Goal: Browse casually

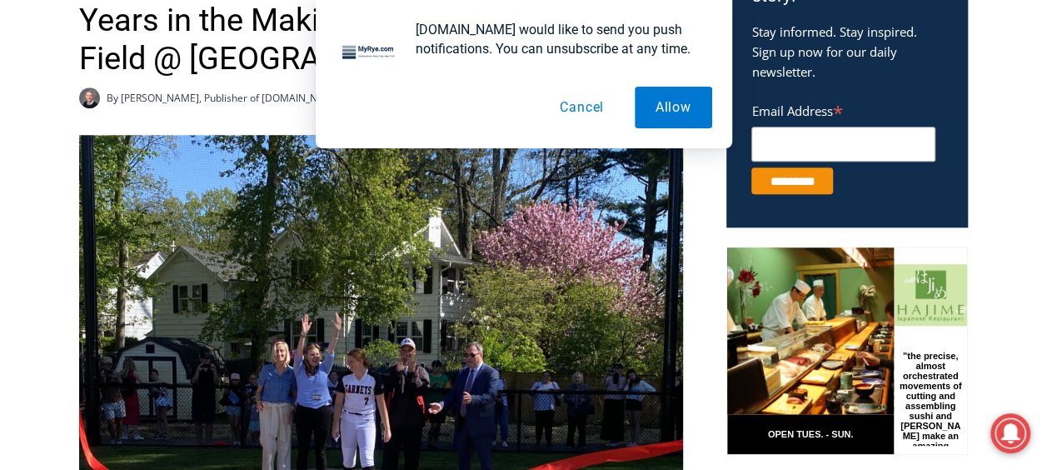
scroll to position [745, 0]
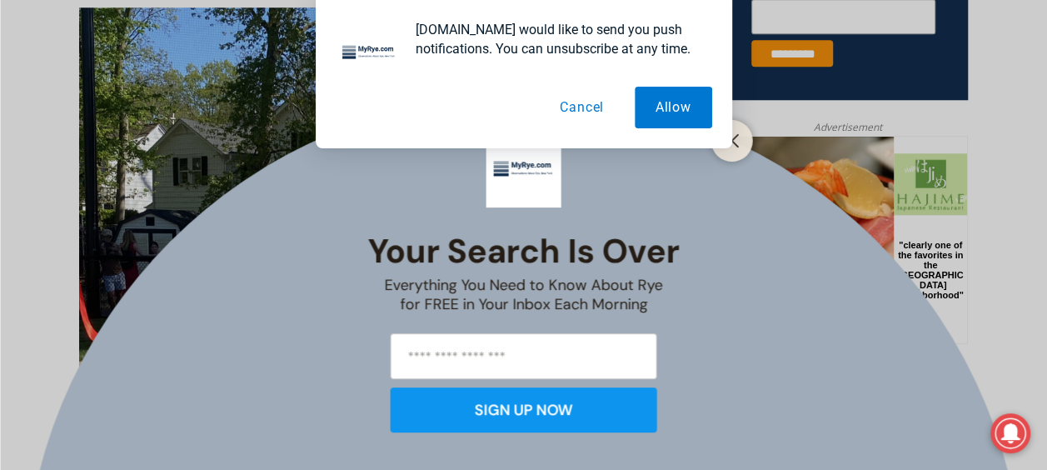
click at [999, 132] on div "[DOMAIN_NAME] would like to send you push notifications. You can unsubscribe at…" at bounding box center [523, 74] width 1047 height 148
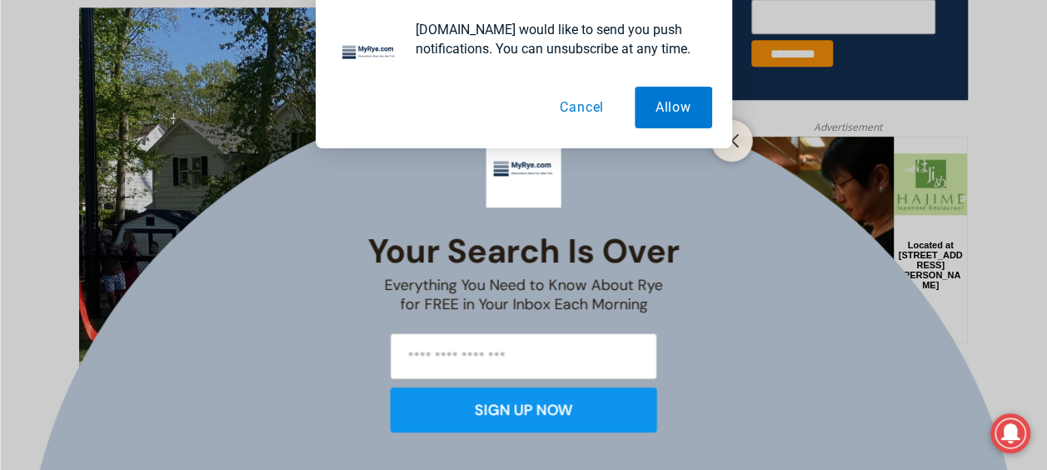
click at [577, 96] on button "Cancel" at bounding box center [582, 108] width 86 height 42
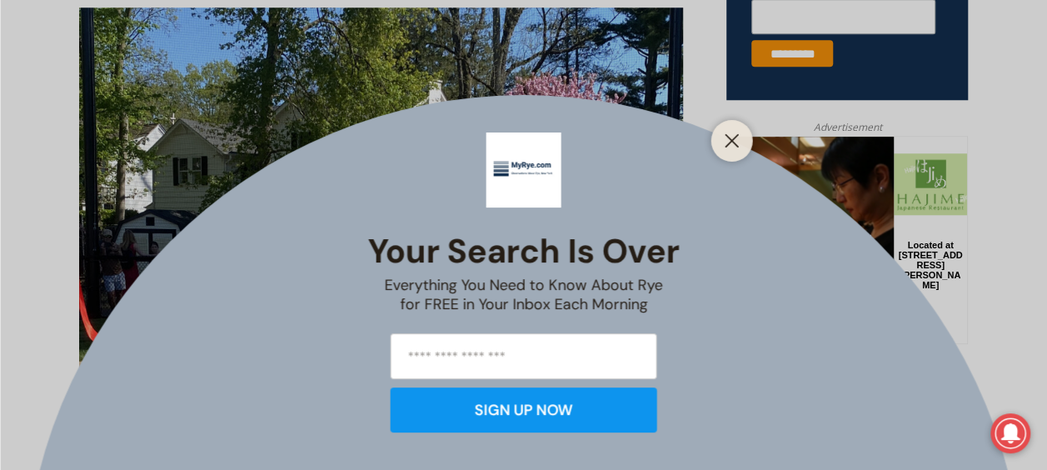
click at [716, 139] on div at bounding box center [732, 141] width 42 height 42
click at [729, 142] on line "Close" at bounding box center [731, 141] width 12 height 12
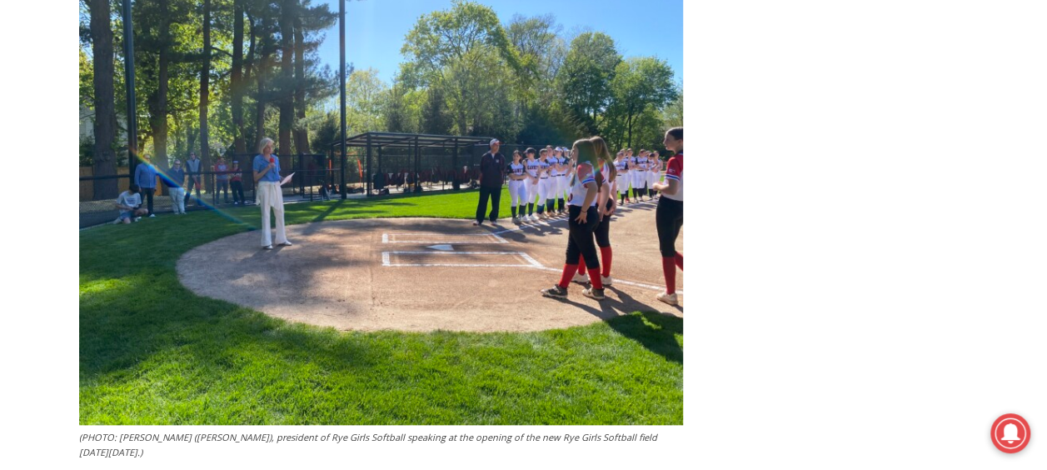
scroll to position [3765, 0]
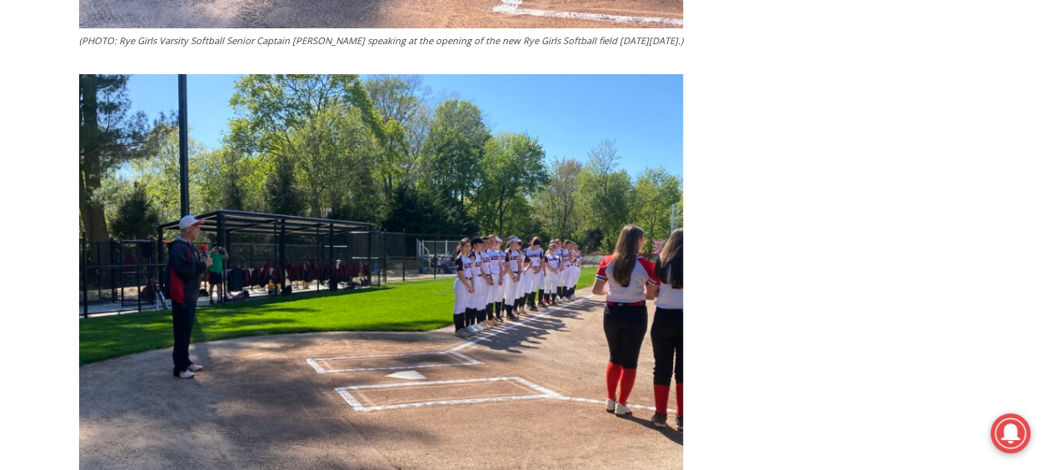
scroll to position [2734, 0]
